Goal: Find specific page/section: Find specific page/section

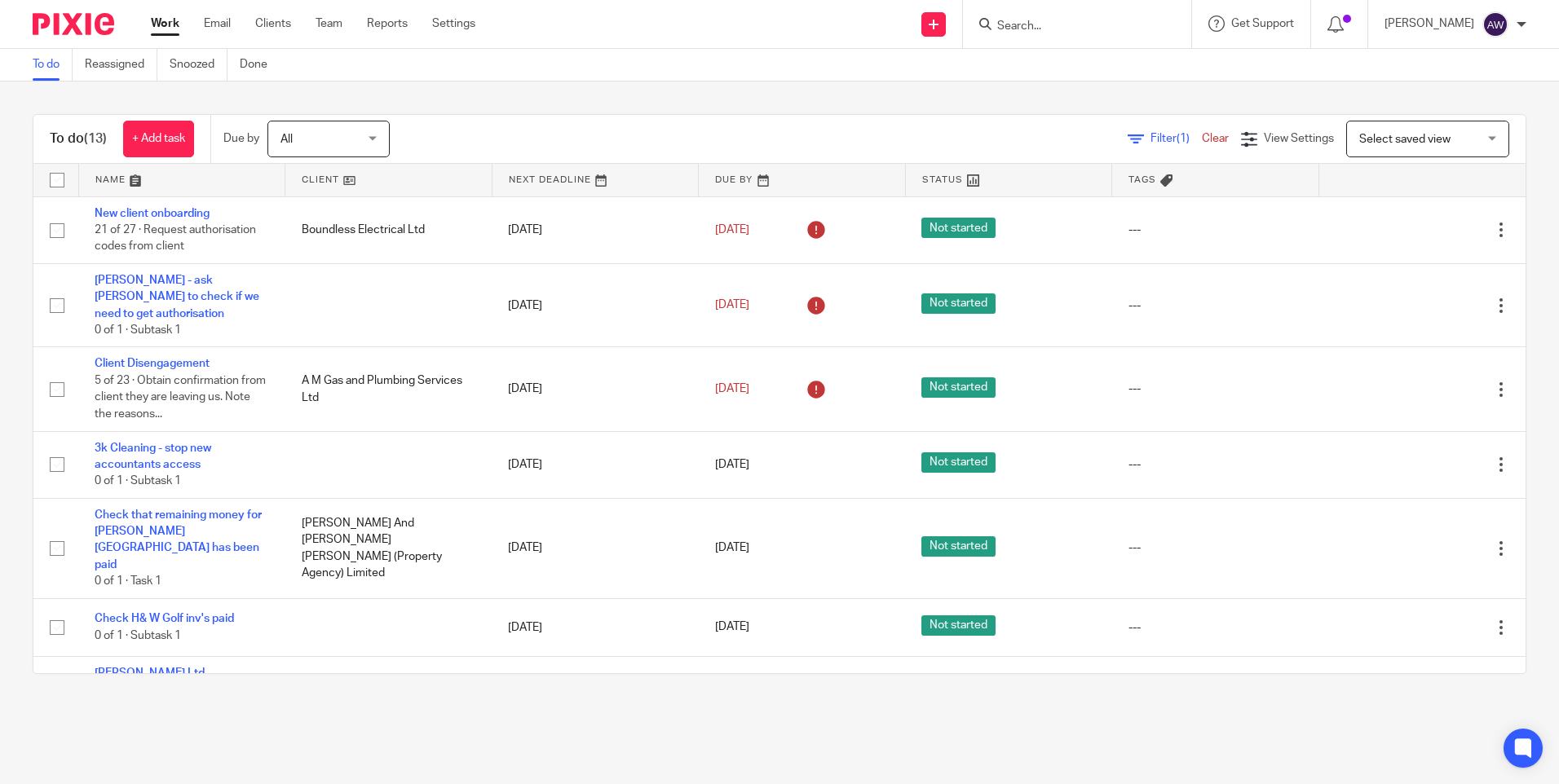
drag, startPoint x: 1001, startPoint y: 34, endPoint x: 1031, endPoint y: 26, distance: 31.0
click at [1004, 34] on form at bounding box center [1083, 24] width 174 height 21
click at [1031, 26] on input "Search" at bounding box center [1069, 27] width 147 height 15
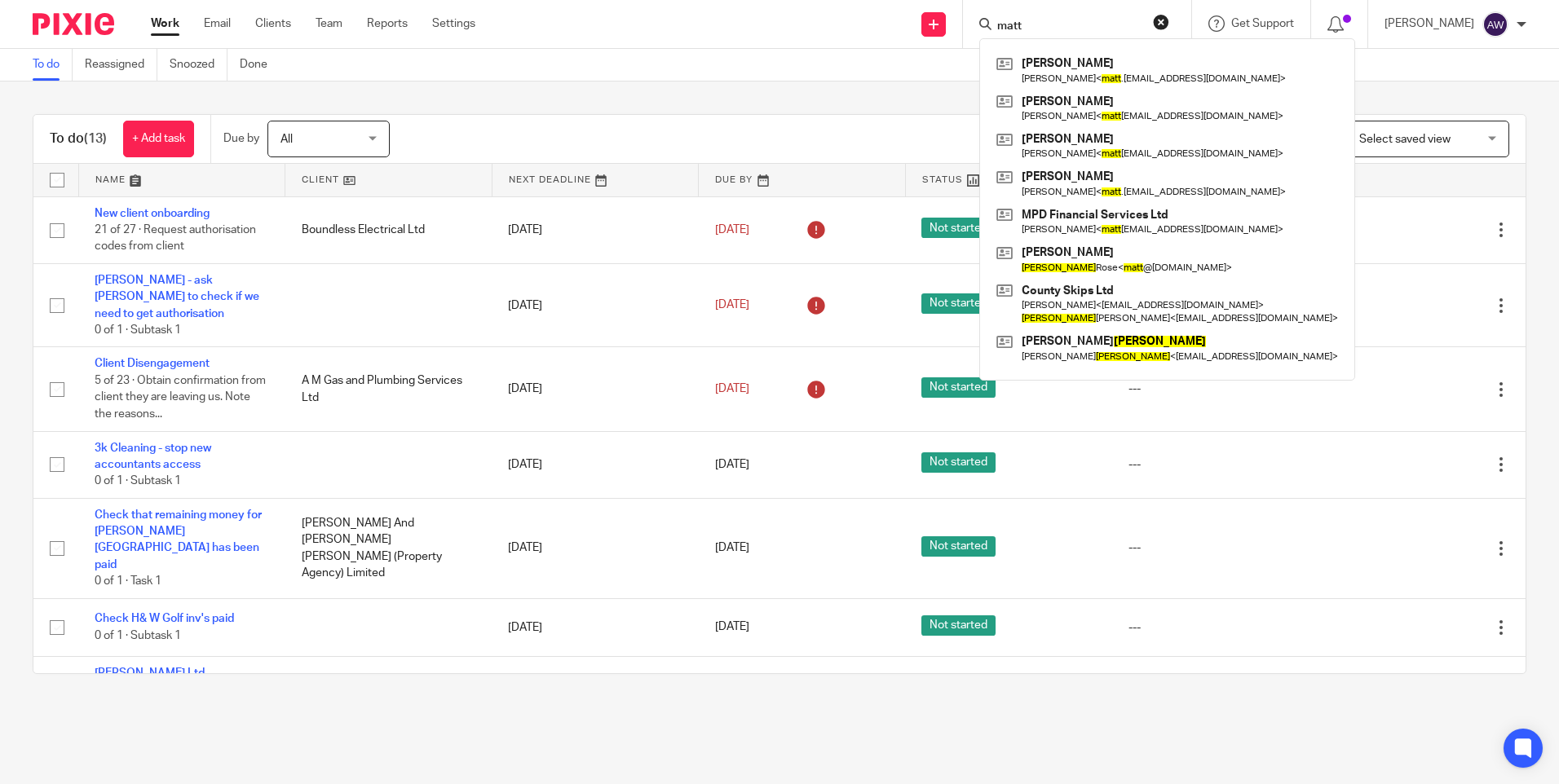
click at [1034, 23] on input "matt" at bounding box center [1069, 27] width 147 height 15
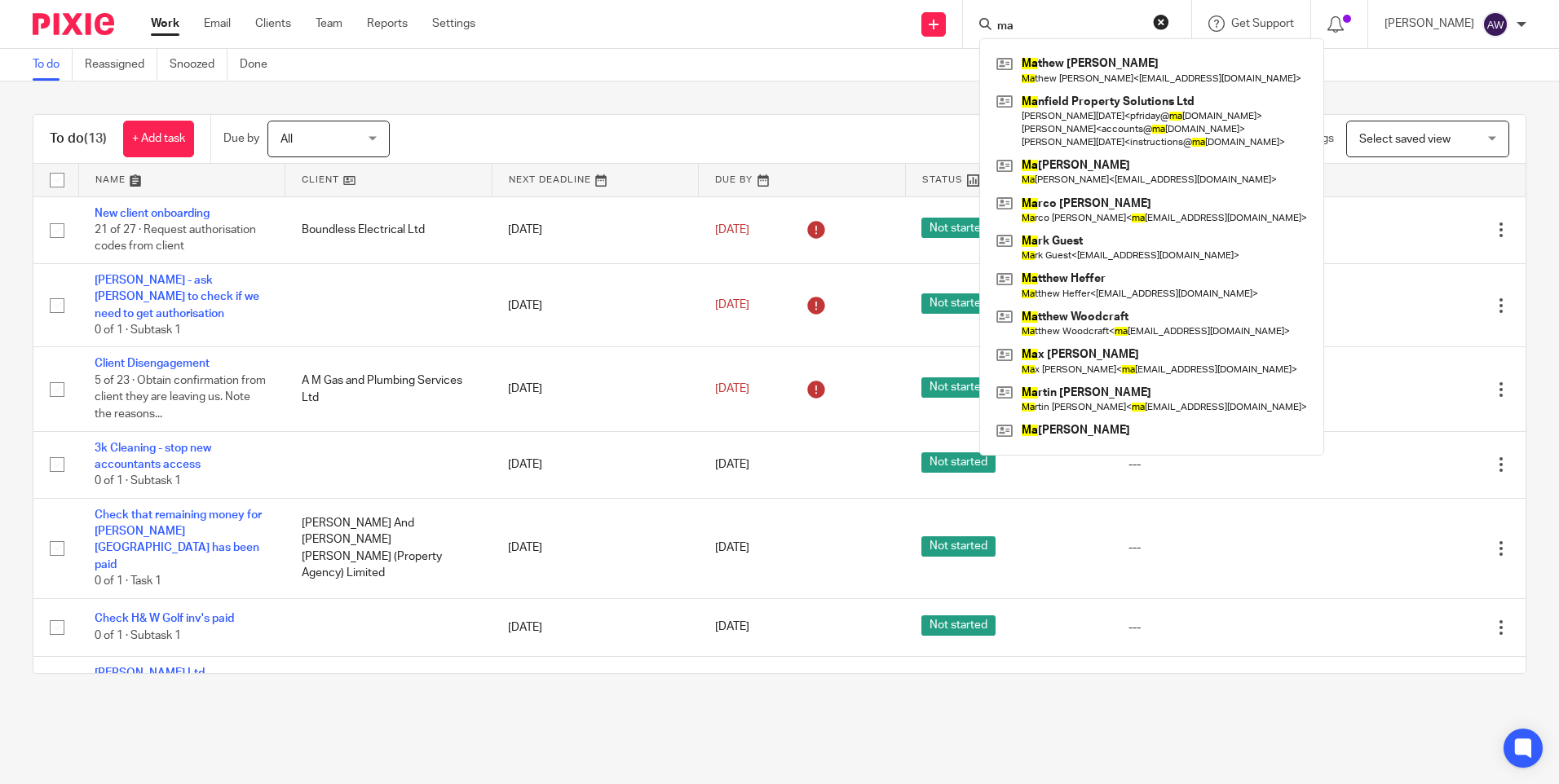
type input "m"
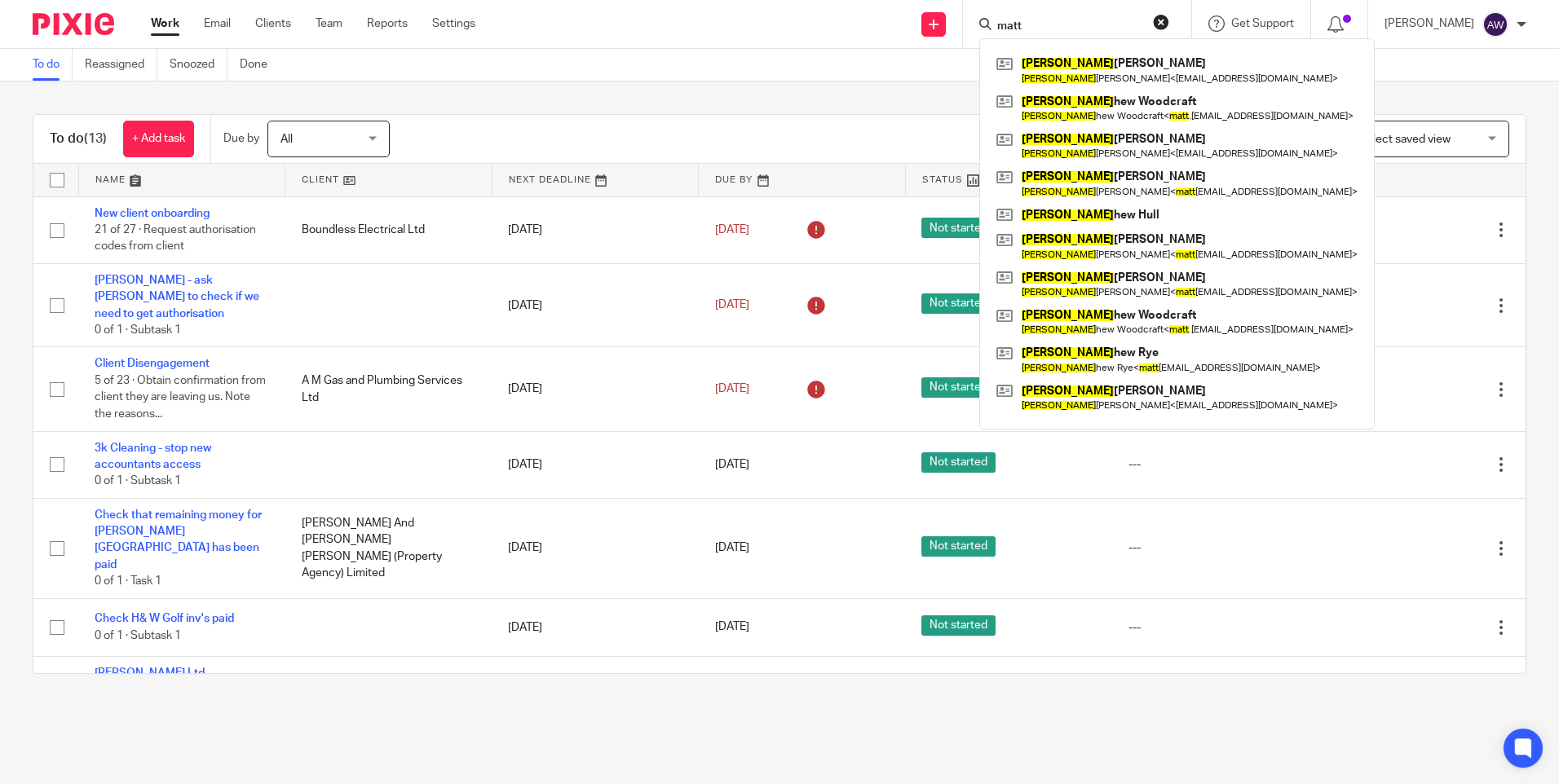
click at [1034, 28] on input "matt" at bounding box center [1069, 27] width 147 height 15
type input "matt"
click at [1158, 25] on button "reset" at bounding box center [1161, 21] width 16 height 16
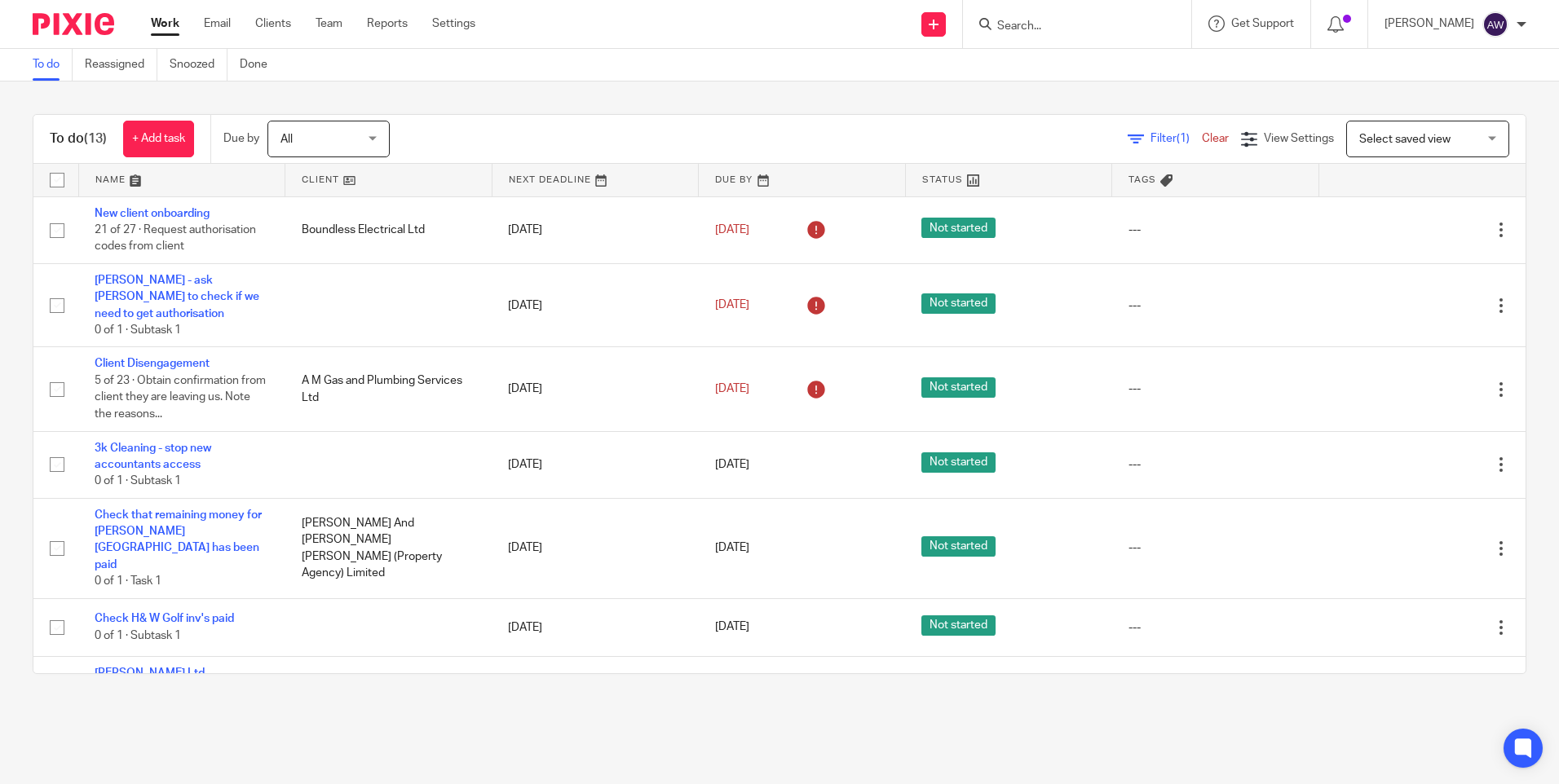
click at [1071, 25] on input "Search" at bounding box center [1069, 27] width 147 height 15
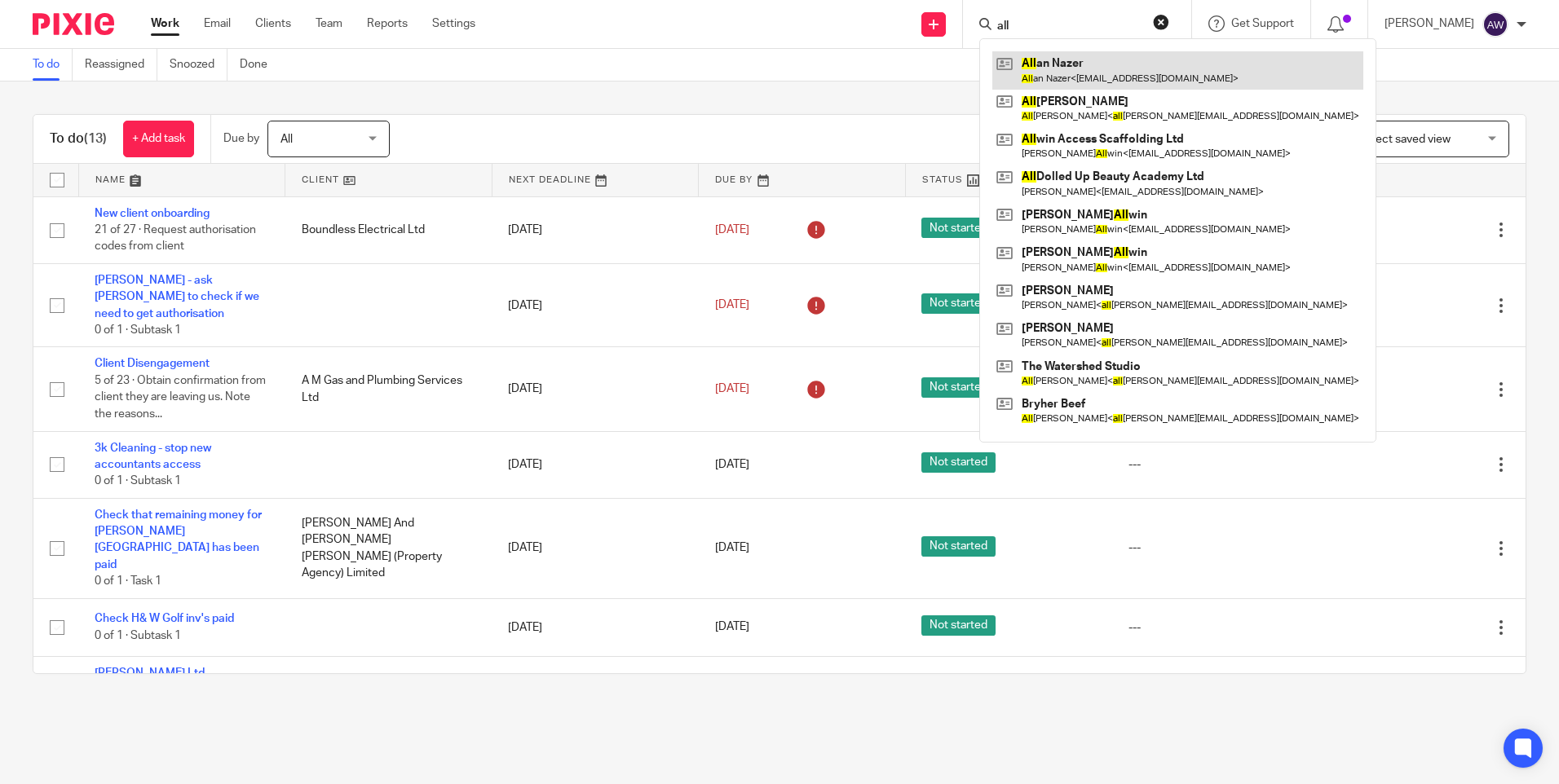
type input "all"
click at [1126, 82] on link at bounding box center [1177, 70] width 371 height 38
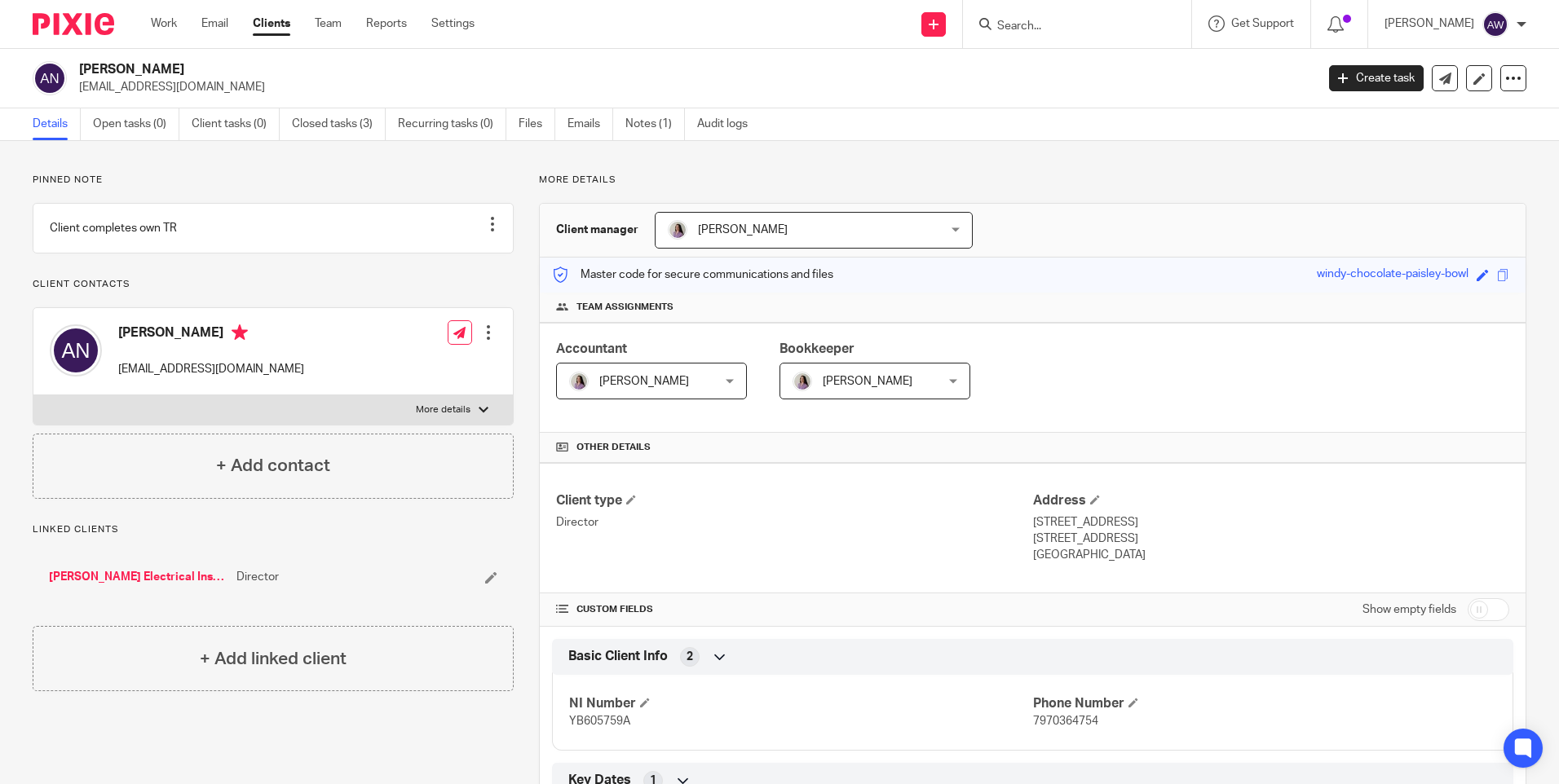
click at [1468, 607] on input "checkbox" at bounding box center [1488, 609] width 41 height 23
checkbox input "true"
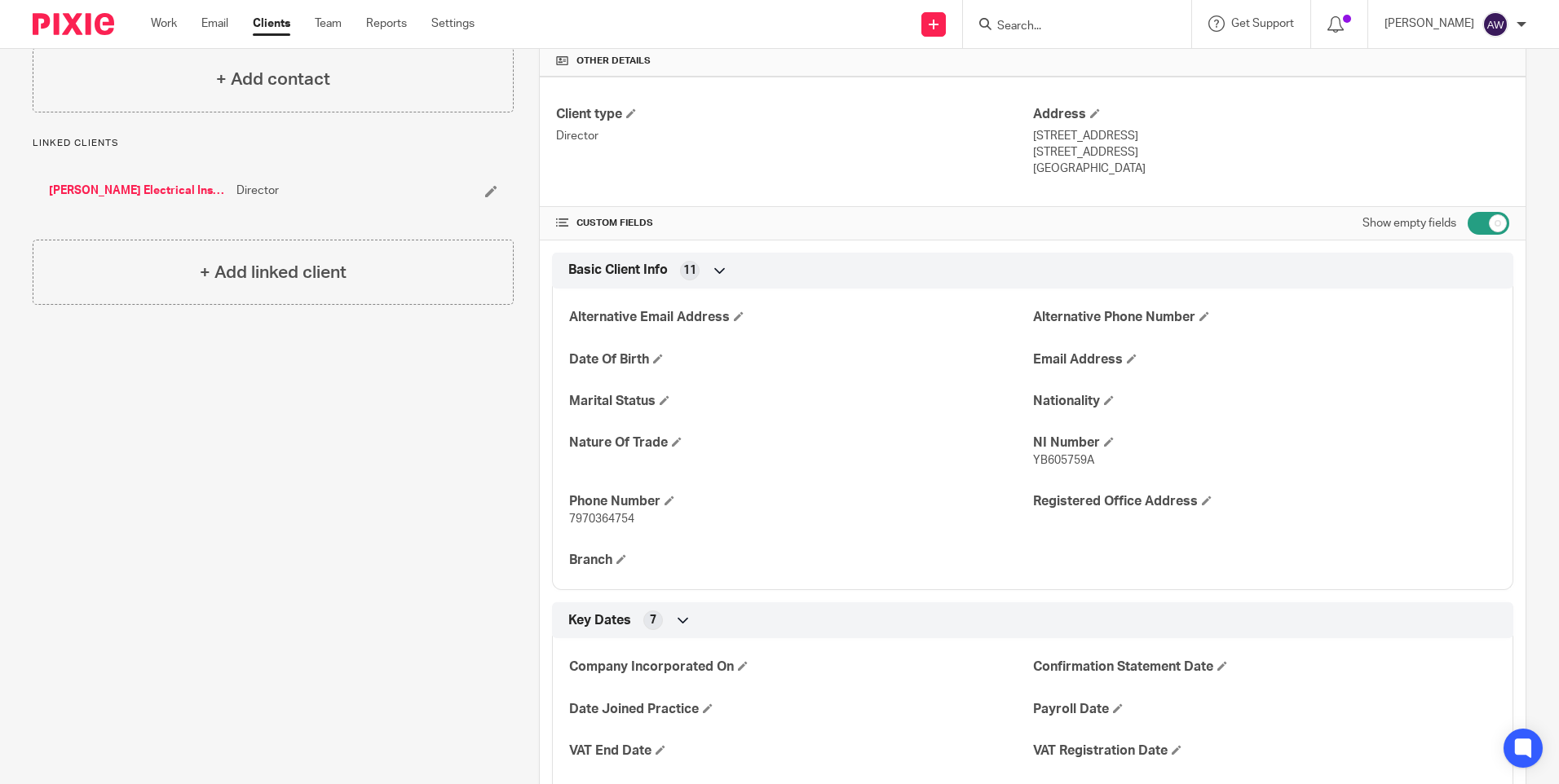
scroll to position [407, 0]
